Goal: Task Accomplishment & Management: Complete application form

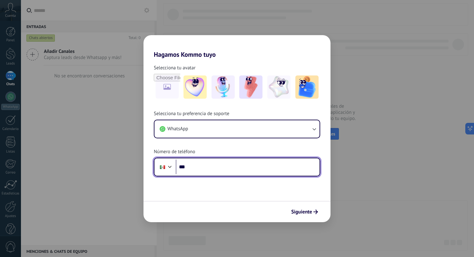
click at [211, 163] on input "***" at bounding box center [248, 166] width 144 height 15
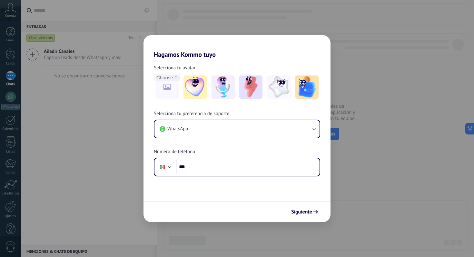
click at [293, 205] on div "Siguiente" at bounding box center [236, 211] width 187 height 21
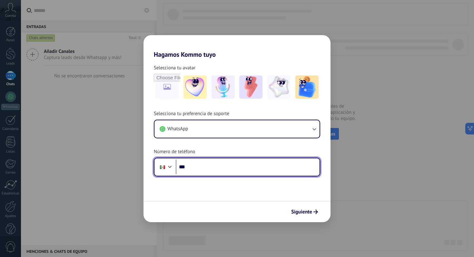
click at [252, 170] on input "***" at bounding box center [248, 166] width 144 height 15
type input "**********"
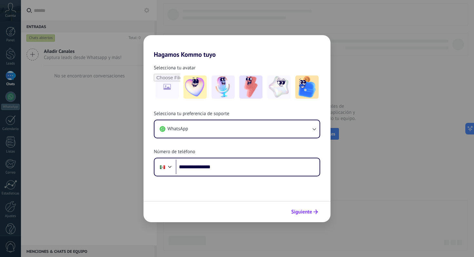
click at [302, 212] on span "Siguiente" at bounding box center [301, 211] width 21 height 5
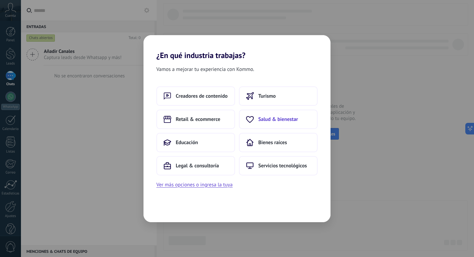
click at [271, 122] on button "Salud & bienestar" at bounding box center [278, 119] width 79 height 19
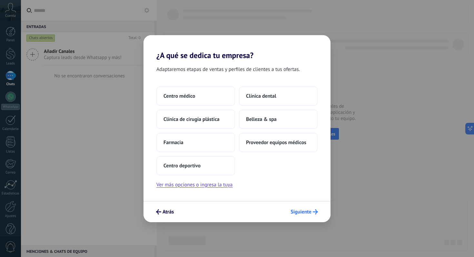
click at [309, 212] on span "Siguiente" at bounding box center [300, 211] width 21 height 5
click at [212, 184] on button "Ver más opciones o ingresa la tuya" at bounding box center [194, 184] width 76 height 8
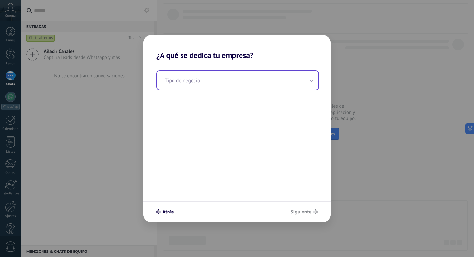
click at [250, 84] on input "text" at bounding box center [237, 80] width 161 height 19
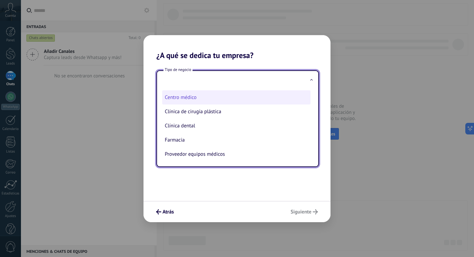
scroll to position [31, 0]
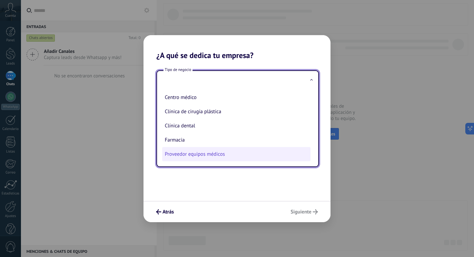
click at [217, 153] on li "Proveedor equipos médicos" at bounding box center [236, 154] width 148 height 14
type input "**********"
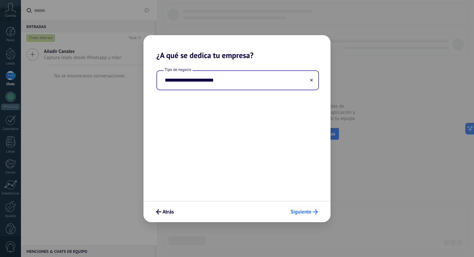
click at [288, 210] on button "Siguiente" at bounding box center [303, 211] width 33 height 11
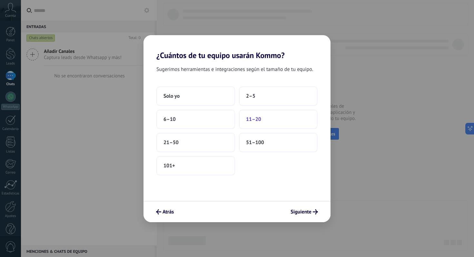
click at [253, 123] on button "11–20" at bounding box center [278, 119] width 79 height 19
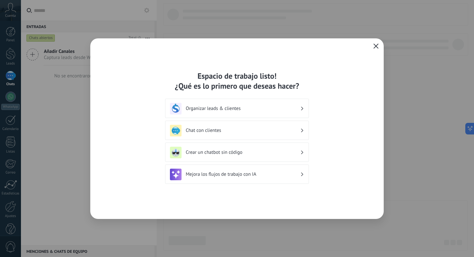
click at [256, 111] on h3 "Organizar leads & clientes" at bounding box center [243, 108] width 114 height 6
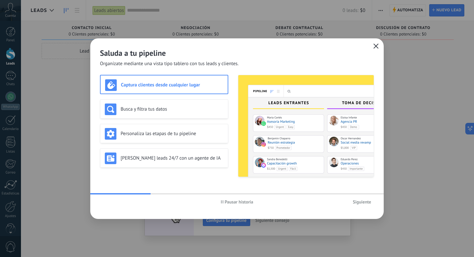
click at [371, 203] on span "Siguiente" at bounding box center [361, 201] width 18 height 5
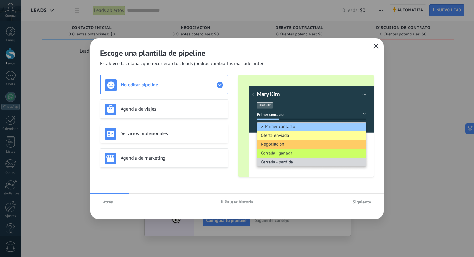
click at [371, 203] on span "Siguiente" at bounding box center [361, 201] width 18 height 5
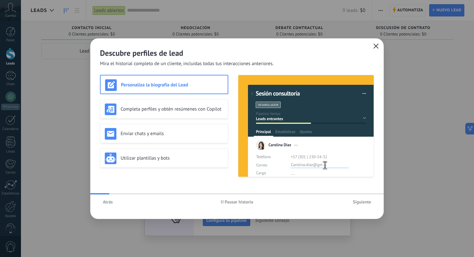
click at [371, 203] on span "Siguiente" at bounding box center [361, 201] width 18 height 5
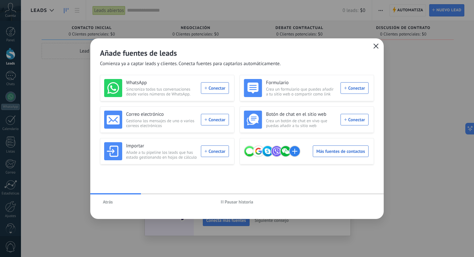
click at [375, 43] on icon "button" at bounding box center [375, 45] width 5 height 5
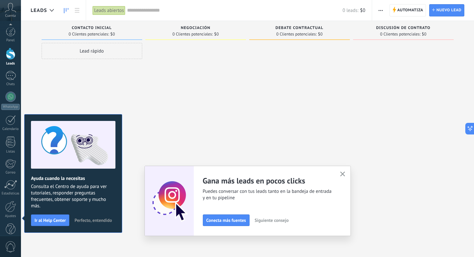
scroll to position [11, 0]
click at [343, 174] on icon "button" at bounding box center [342, 173] width 5 height 5
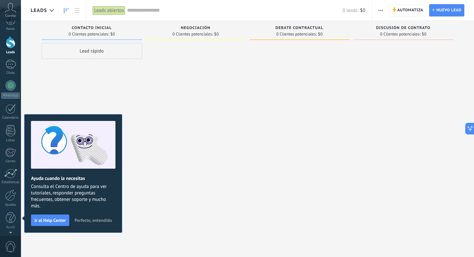
click at [157, 202] on div at bounding box center [195, 129] width 101 height 173
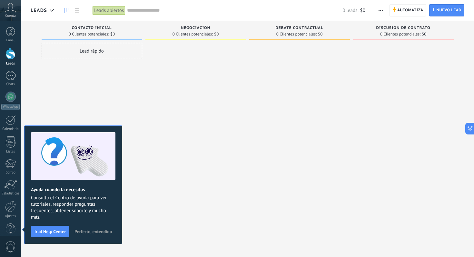
click at [102, 232] on span "Perfecto, entendido" at bounding box center [92, 231] width 37 height 5
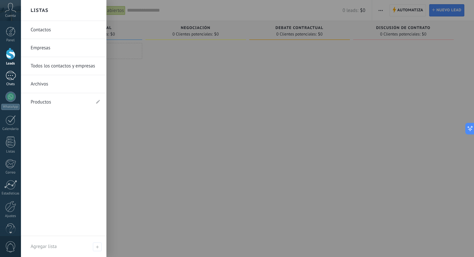
click at [16, 79] on link "Chats" at bounding box center [10, 78] width 21 height 15
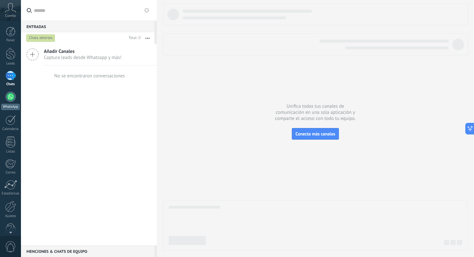
click at [9, 103] on link "WhatsApp" at bounding box center [10, 101] width 21 height 18
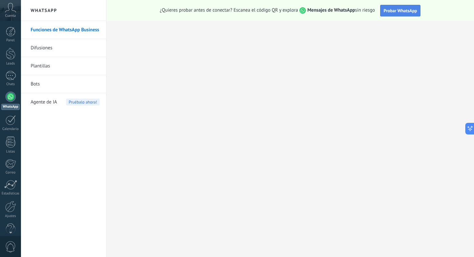
click at [393, 13] on span "Probar WhatsApp" at bounding box center [400, 11] width 34 height 6
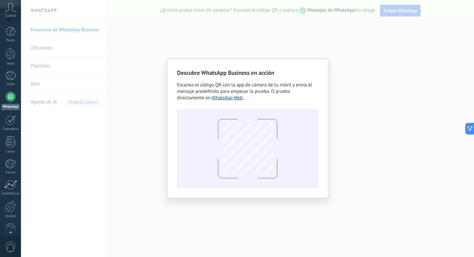
click at [346, 79] on div "Descubre WhatsApp Business en acción Escanea el código QR con la app de cámara …" at bounding box center [247, 128] width 453 height 257
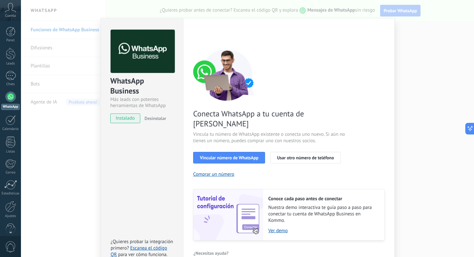
scroll to position [17, 0]
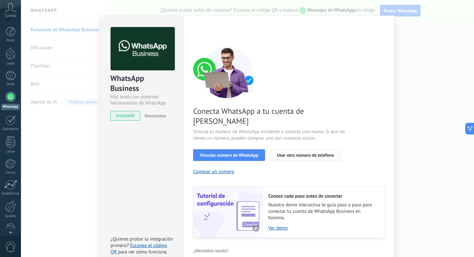
click at [277, 153] on span "Usar otro número de teléfono" at bounding box center [305, 155] width 57 height 5
click at [297, 78] on div "Conecta WhatsApp a tu cuenta de Kommo Vincula tu número de WhatsApp existente o…" at bounding box center [288, 141] width 191 height 191
click at [136, 146] on div "WhatsApp Business Más leads con potentes herramientas de WhatsApp instalado Des…" at bounding box center [142, 140] width 82 height 251
click at [247, 153] on span "Vincular número de WhatsApp" at bounding box center [229, 155] width 58 height 5
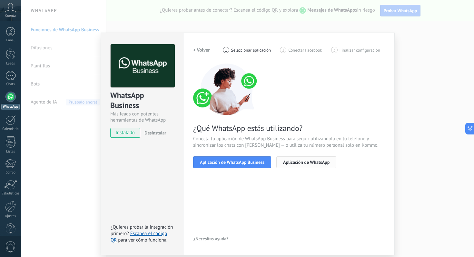
click at [296, 163] on span "Aplicación de WhatsApp" at bounding box center [306, 162] width 46 height 5
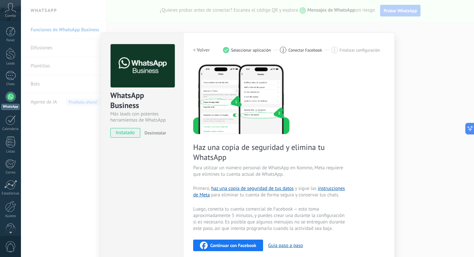
click at [429, 74] on div "WhatsApp Business Más leads con potentes herramientas de WhatsApp instalado Des…" at bounding box center [247, 128] width 453 height 257
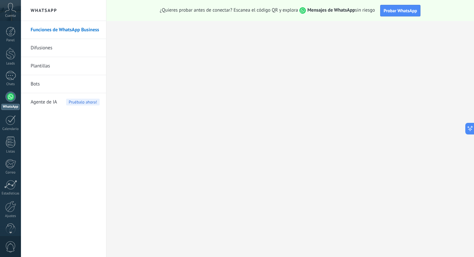
click at [52, 50] on link "Difusiones" at bounding box center [65, 48] width 69 height 18
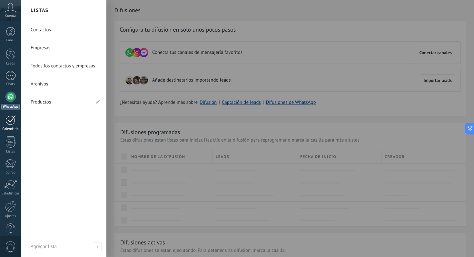
click at [13, 128] on div "Calendario" at bounding box center [10, 129] width 19 height 4
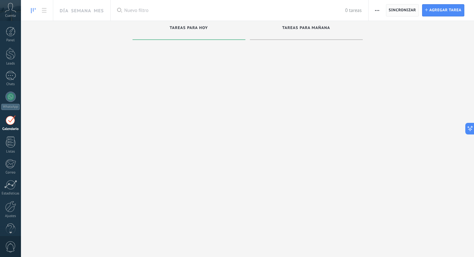
click at [394, 7] on span "Sincronizar" at bounding box center [402, 11] width 27 height 12
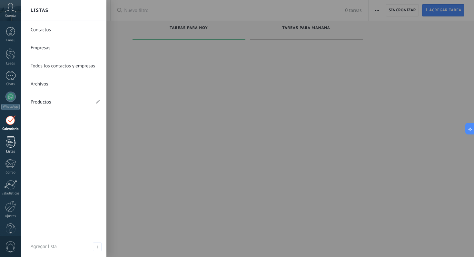
click at [4, 141] on link "Listas" at bounding box center [10, 144] width 21 height 17
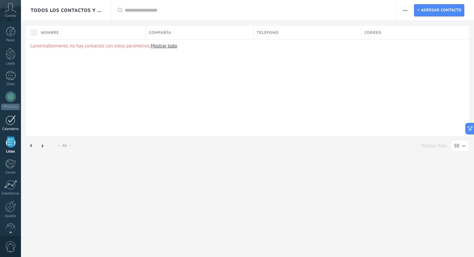
click at [9, 127] on div "Calendario" at bounding box center [10, 129] width 19 height 4
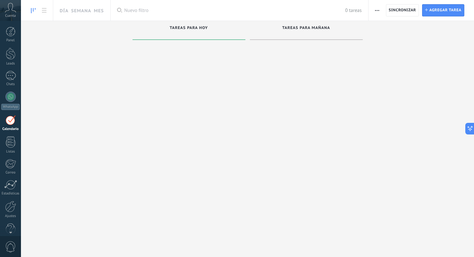
click at [167, 106] on div at bounding box center [188, 142] width 113 height 198
click at [11, 26] on div "Panel Leads Chats WhatsApp Clientes" at bounding box center [21, 128] width 42 height 215
click at [10, 52] on div at bounding box center [11, 54] width 10 height 12
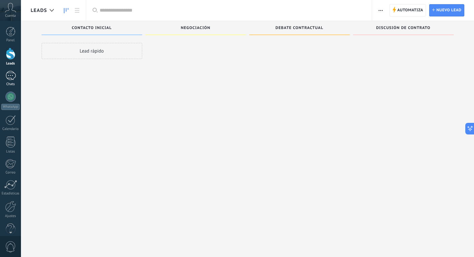
click at [12, 78] on div at bounding box center [10, 75] width 10 height 9
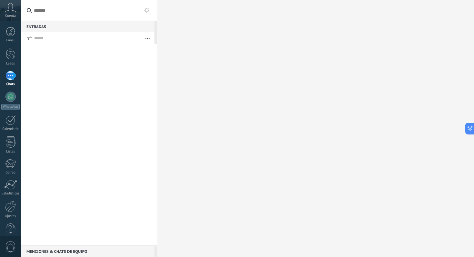
click at [93, 53] on div at bounding box center [89, 144] width 136 height 201
click at [146, 40] on button "button" at bounding box center [147, 38] width 14 height 12
click at [149, 11] on button at bounding box center [147, 10] width 8 height 8
click at [141, 38] on button "button" at bounding box center [147, 38] width 14 height 12
click at [88, 81] on div at bounding box center [89, 144] width 136 height 201
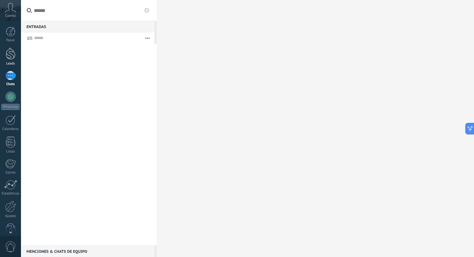
click at [9, 57] on div at bounding box center [11, 54] width 10 height 12
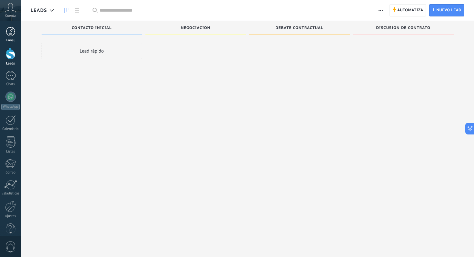
click at [16, 34] on link "Panel" at bounding box center [10, 35] width 21 height 16
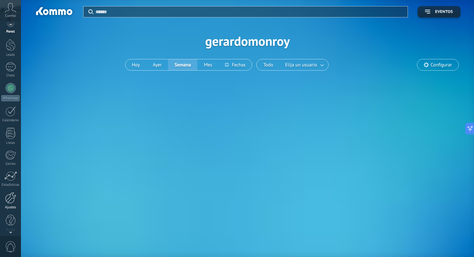
click at [14, 199] on div at bounding box center [10, 197] width 11 height 11
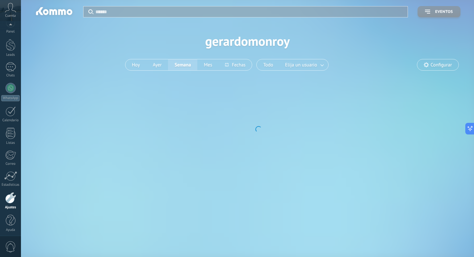
scroll to position [11, 0]
